Goal: Task Accomplishment & Management: Manage account settings

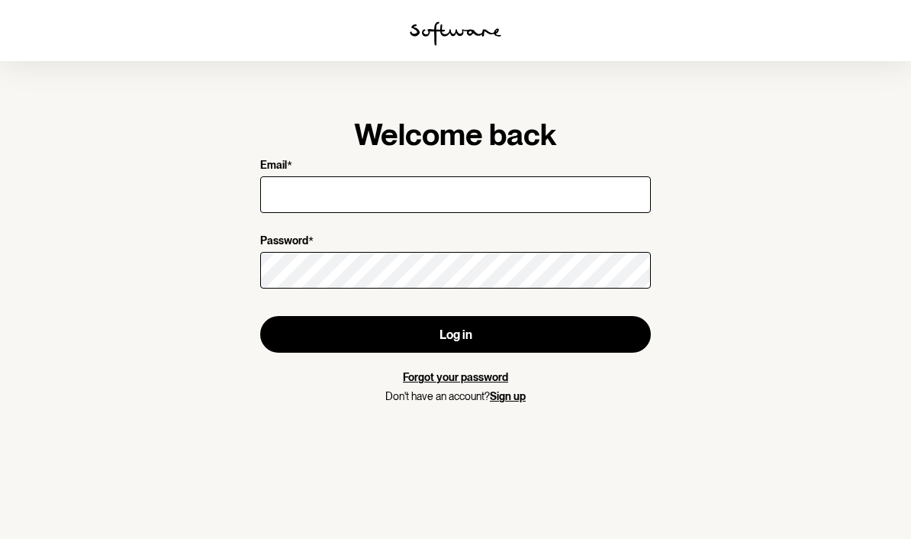
click at [427, 198] on input "Email *" at bounding box center [455, 194] width 391 height 37
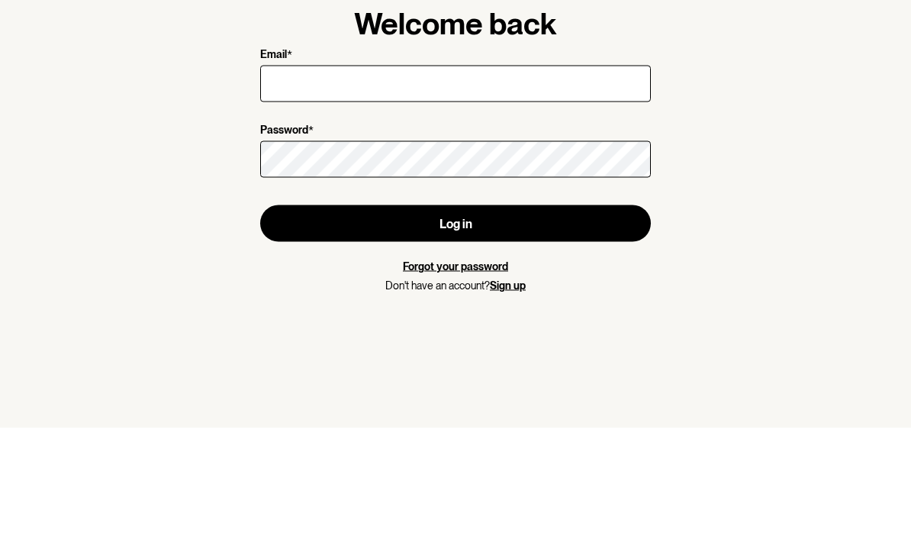
scroll to position [63, 0]
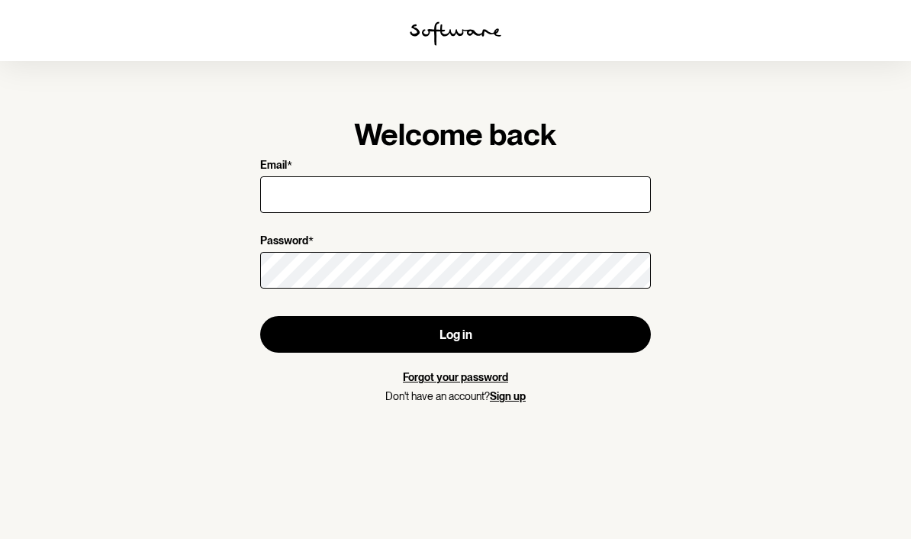
type input "[EMAIL_ADDRESS][DOMAIN_NAME]"
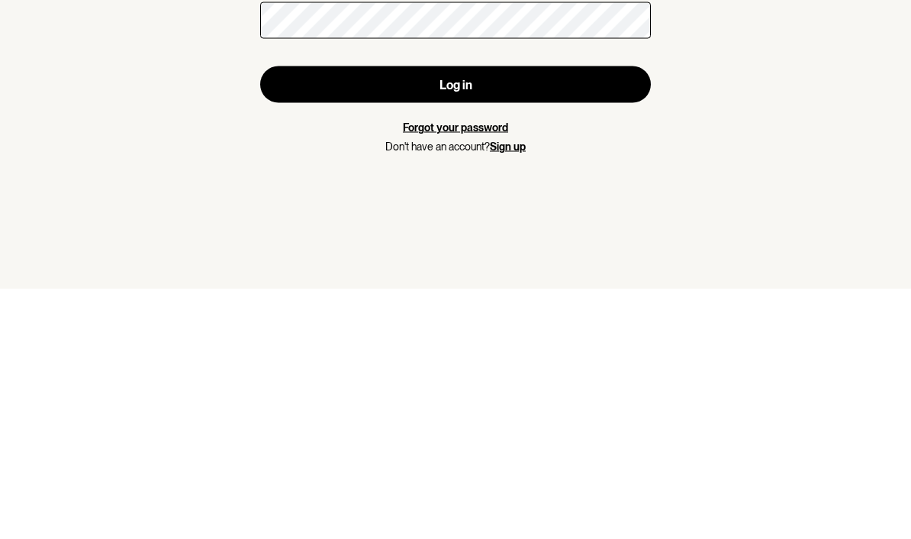
click at [502, 316] on button "Log in" at bounding box center [455, 334] width 391 height 37
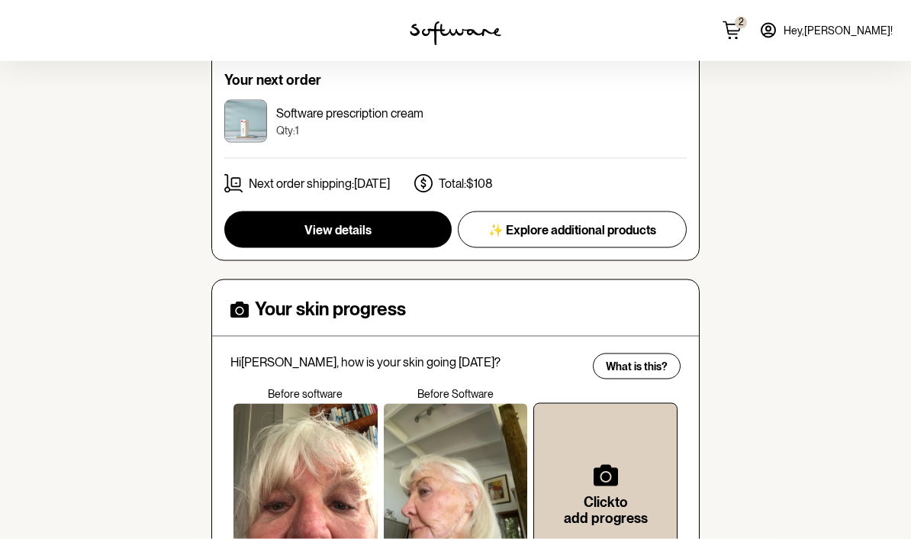
scroll to position [283, 0]
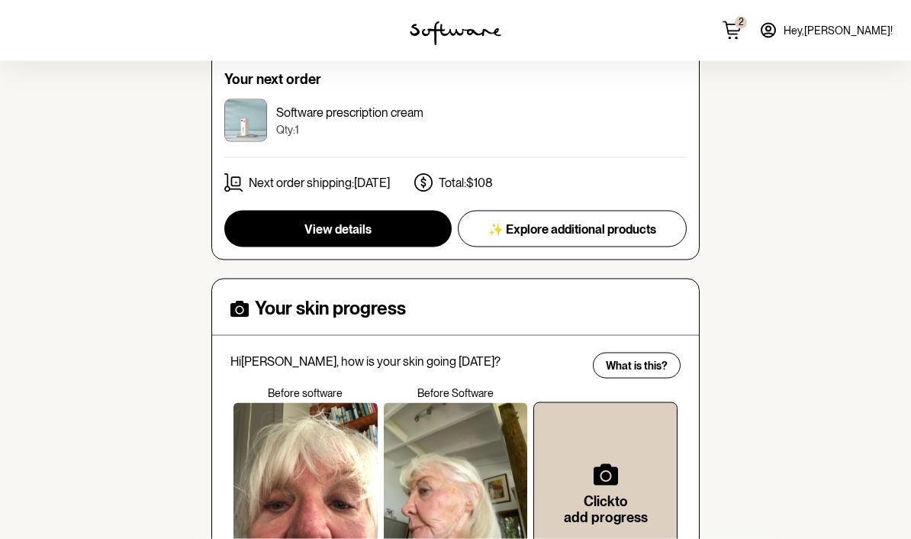
click at [369, 227] on span "View details" at bounding box center [337, 229] width 67 height 14
